Goal: Information Seeking & Learning: Learn about a topic

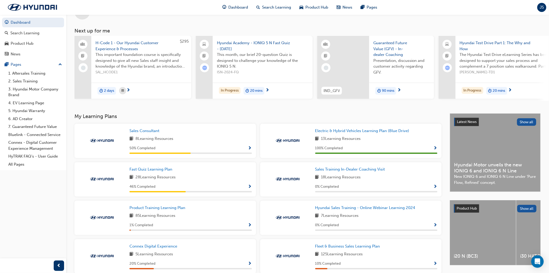
scroll to position [29, 0]
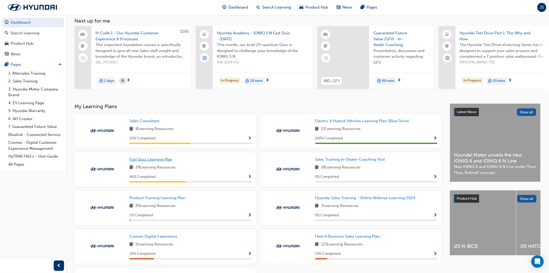
click at [166, 160] on span "Fast Quiz Learning Plan" at bounding box center [151, 159] width 43 height 5
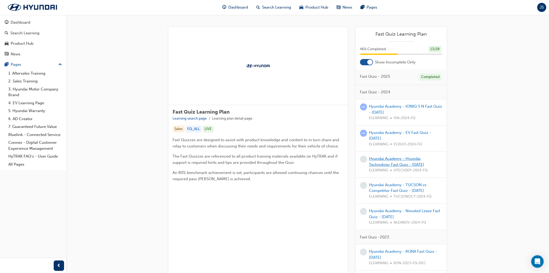
click at [399, 164] on link "Hyundai Academy - Hyundai Technology Fast Quiz - [DATE]" at bounding box center [396, 161] width 55 height 11
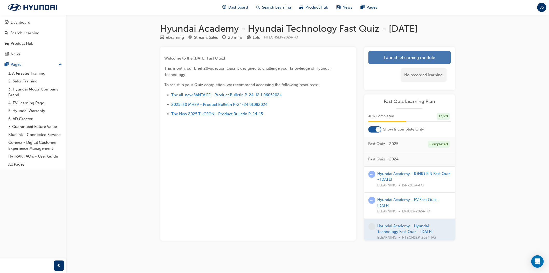
click at [396, 64] on link "Launch eLearning module" at bounding box center [410, 57] width 83 height 13
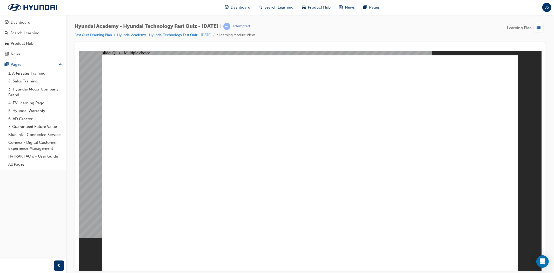
radio input "true"
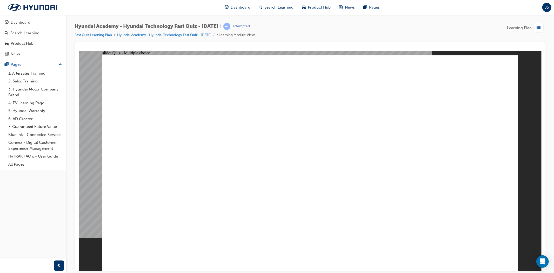
radio input "true"
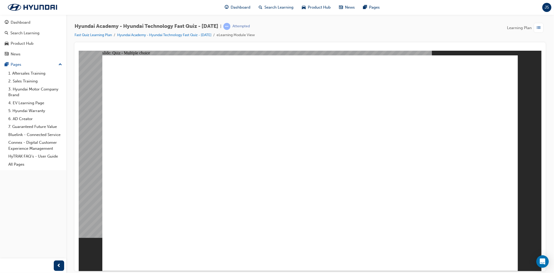
radio input "true"
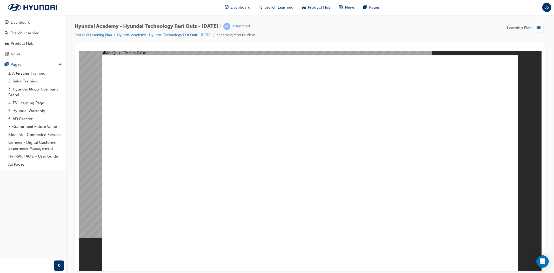
radio input "true"
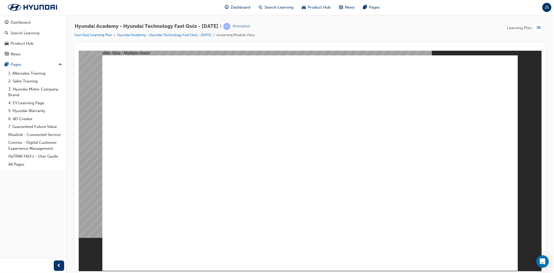
radio input "true"
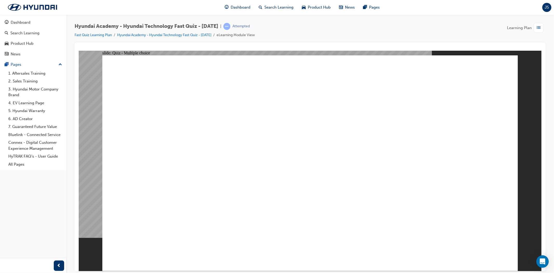
radio input "false"
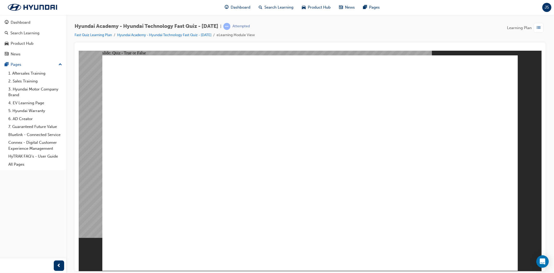
radio input "true"
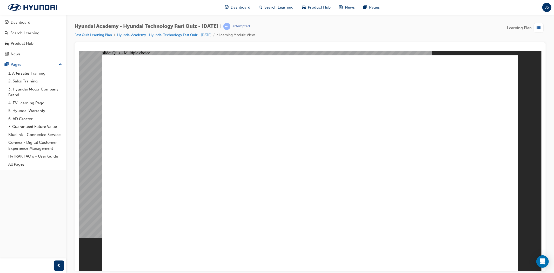
radio input "true"
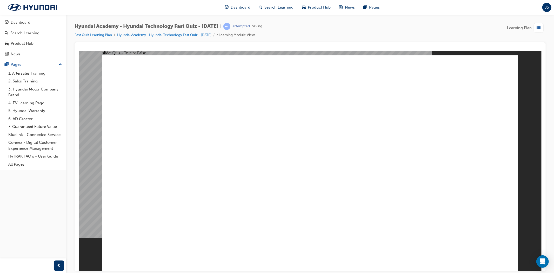
radio input "true"
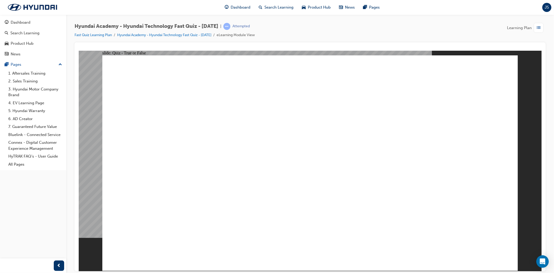
radio input "true"
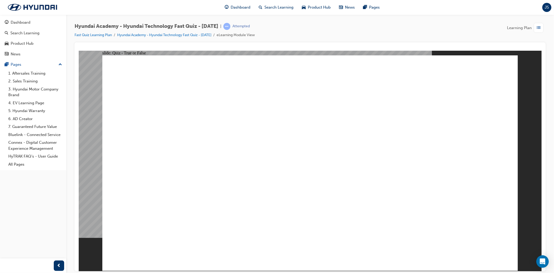
radio input "true"
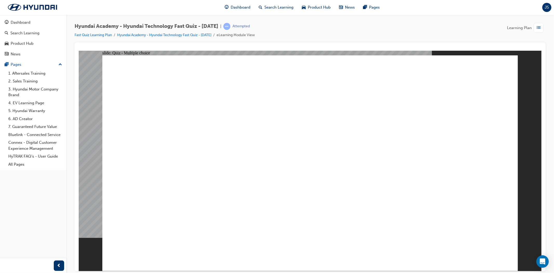
checkbox input "true"
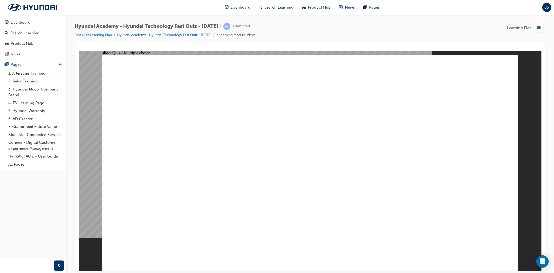
checkbox input "true"
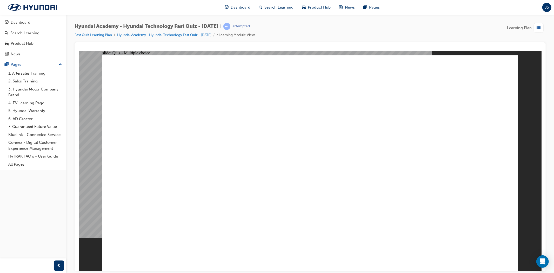
radio input "true"
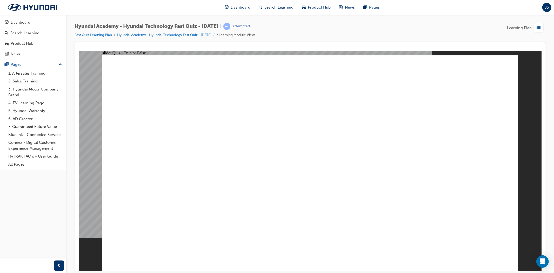
radio input "true"
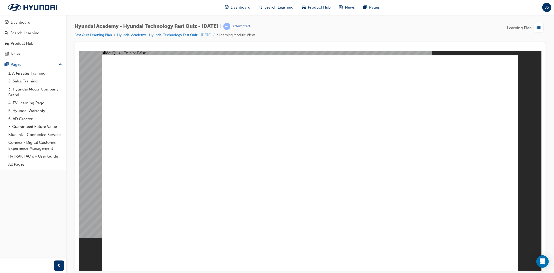
radio input "true"
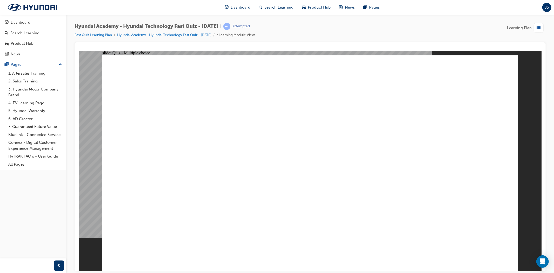
radio input "true"
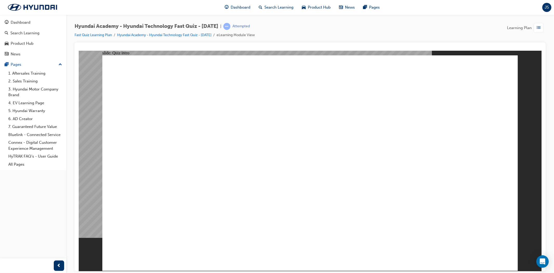
radio input "true"
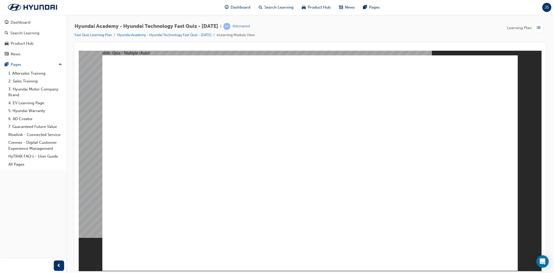
radio input "true"
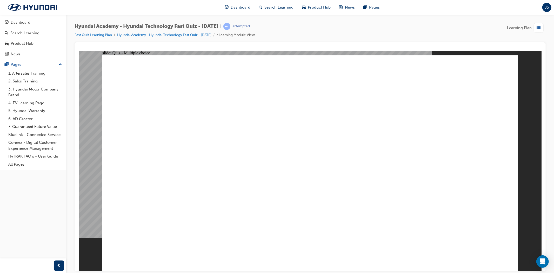
radio input "true"
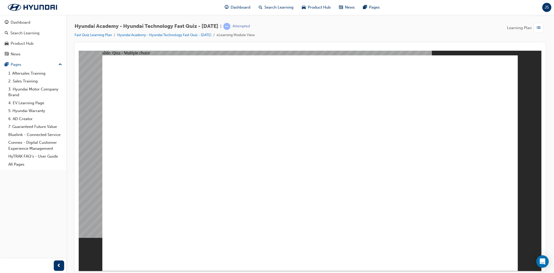
checkbox input "true"
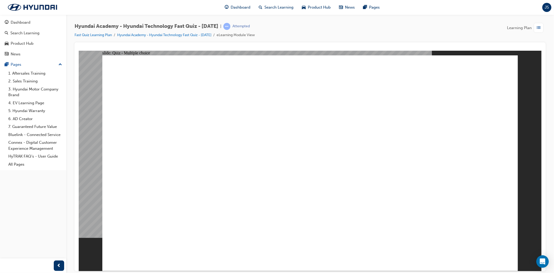
checkbox input "true"
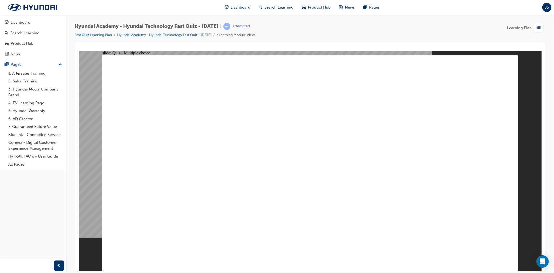
radio input "true"
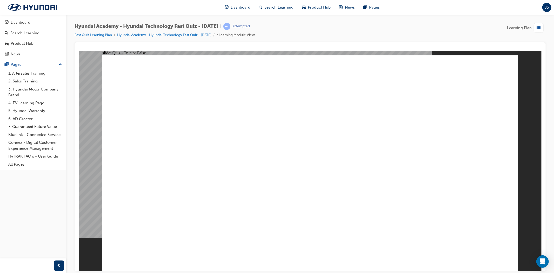
radio input "false"
radio input "true"
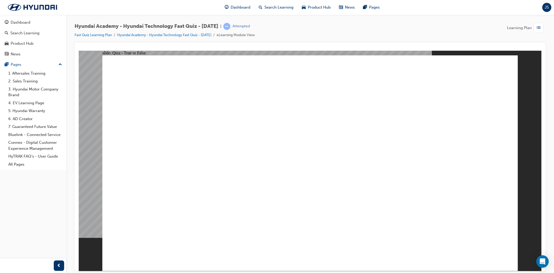
radio input "true"
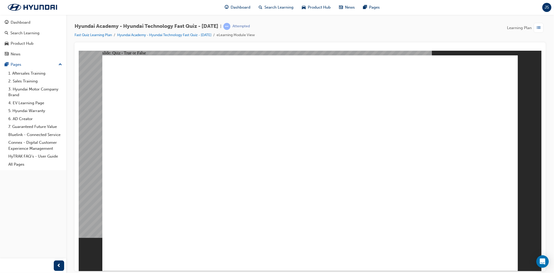
radio input "true"
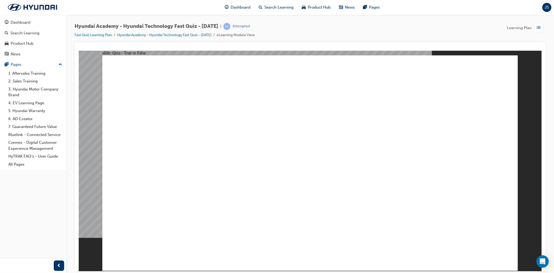
radio input "true"
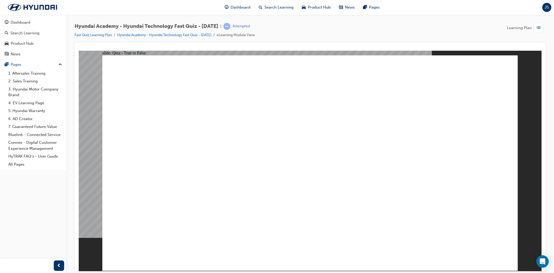
radio input "true"
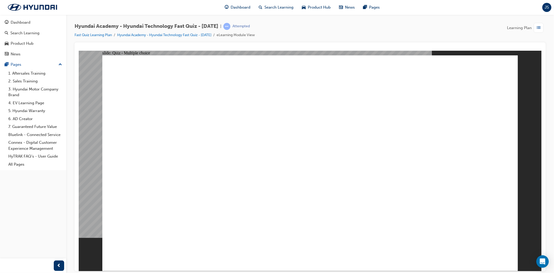
radio input "true"
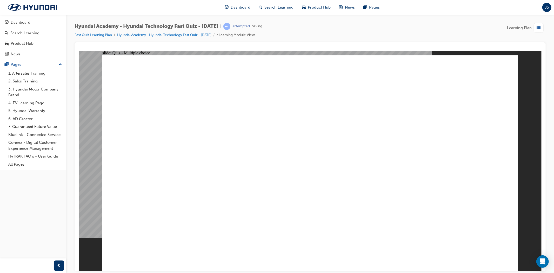
radio input "true"
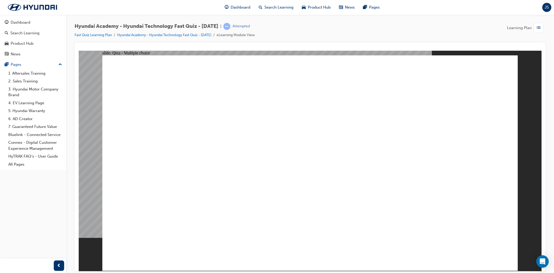
radio input "true"
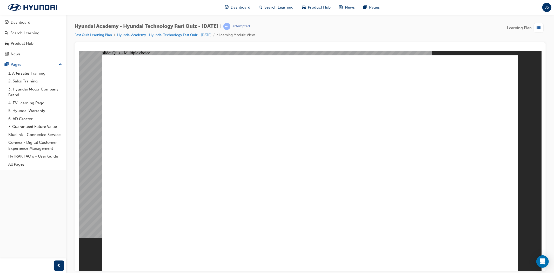
radio input "true"
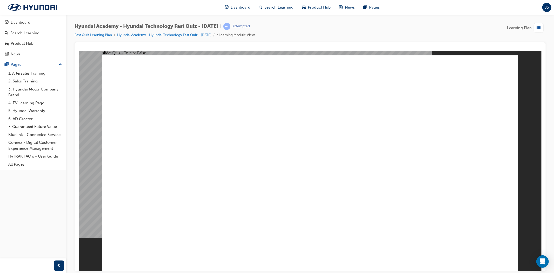
radio input "false"
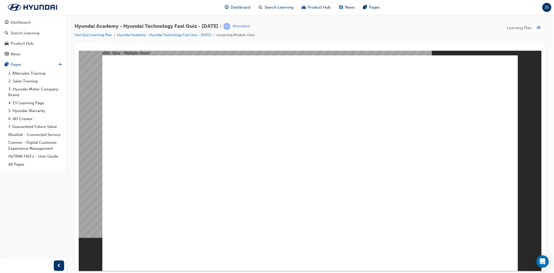
radio input "false"
radio input "true"
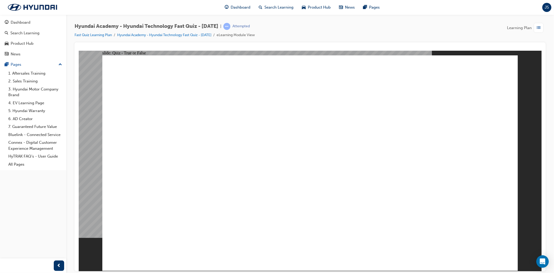
radio input "true"
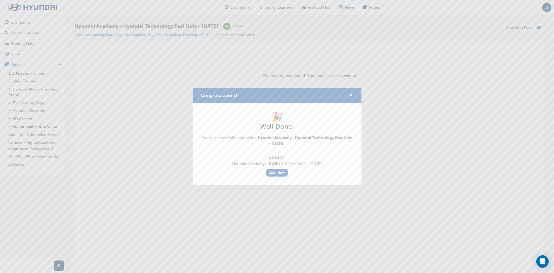
click at [349, 97] on span "cross-icon" at bounding box center [351, 95] width 4 height 5
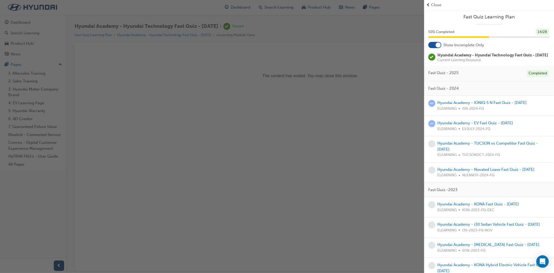
click at [20, 18] on div "button" at bounding box center [212, 136] width 424 height 273
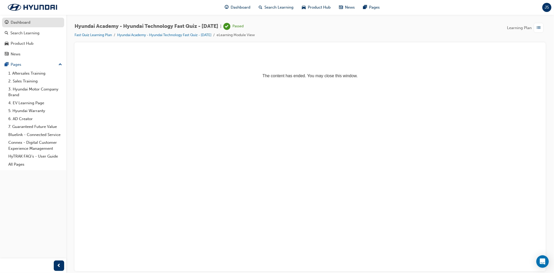
click at [21, 18] on link "Dashboard" at bounding box center [33, 23] width 62 height 10
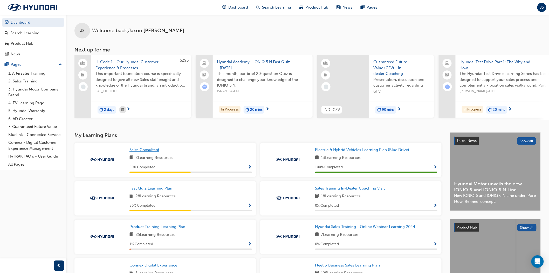
click at [157, 151] on span "Sales Consultant" at bounding box center [145, 149] width 30 height 5
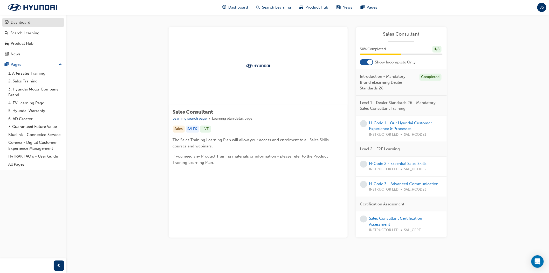
click at [29, 22] on div "Dashboard" at bounding box center [21, 22] width 20 height 6
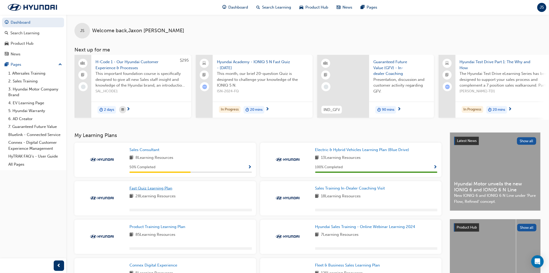
click at [166, 191] on link "Fast Quiz Learning Plan" at bounding box center [152, 188] width 45 height 6
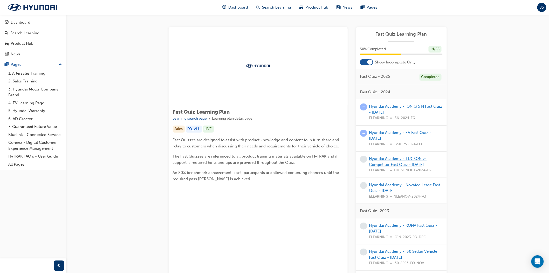
click at [396, 164] on link "Hyundai Academy - TUCSON vs Competitor Fast Quiz - [DATE]" at bounding box center [398, 161] width 58 height 11
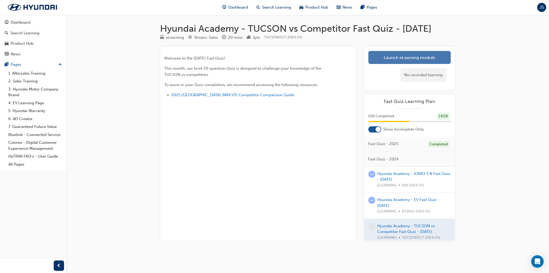
click at [388, 64] on link "Launch eLearning module" at bounding box center [410, 57] width 83 height 13
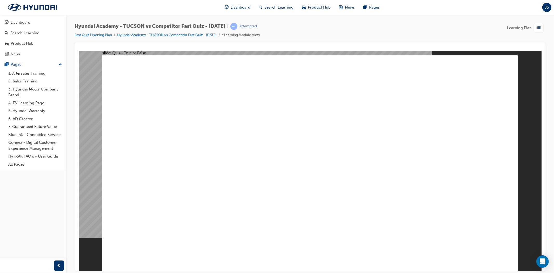
radio input "true"
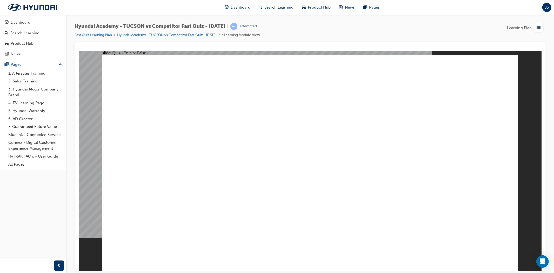
radio input "true"
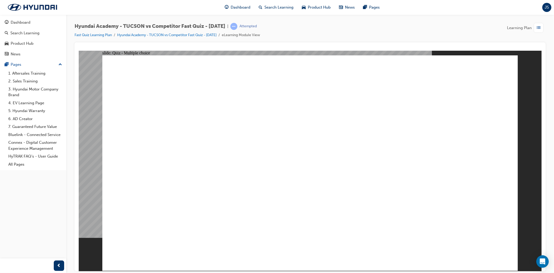
checkbox input "true"
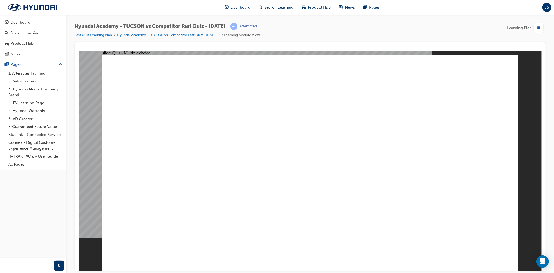
checkbox input "true"
click at [22, 22] on div "Dashboard" at bounding box center [21, 22] width 20 height 6
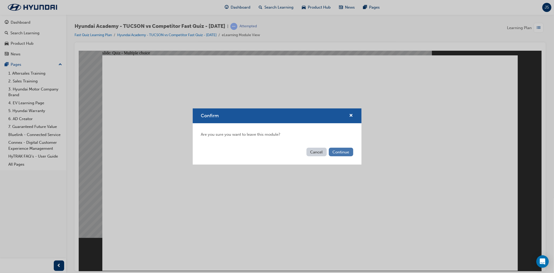
click at [347, 154] on button "Continue" at bounding box center [341, 151] width 24 height 9
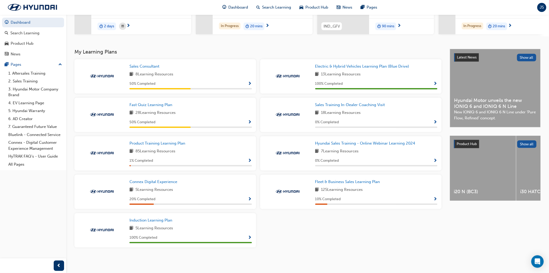
scroll to position [85, 0]
click at [170, 141] on span "Product Training Learning Plan" at bounding box center [158, 143] width 56 height 5
